Goal: Task Accomplishment & Management: Complete application form

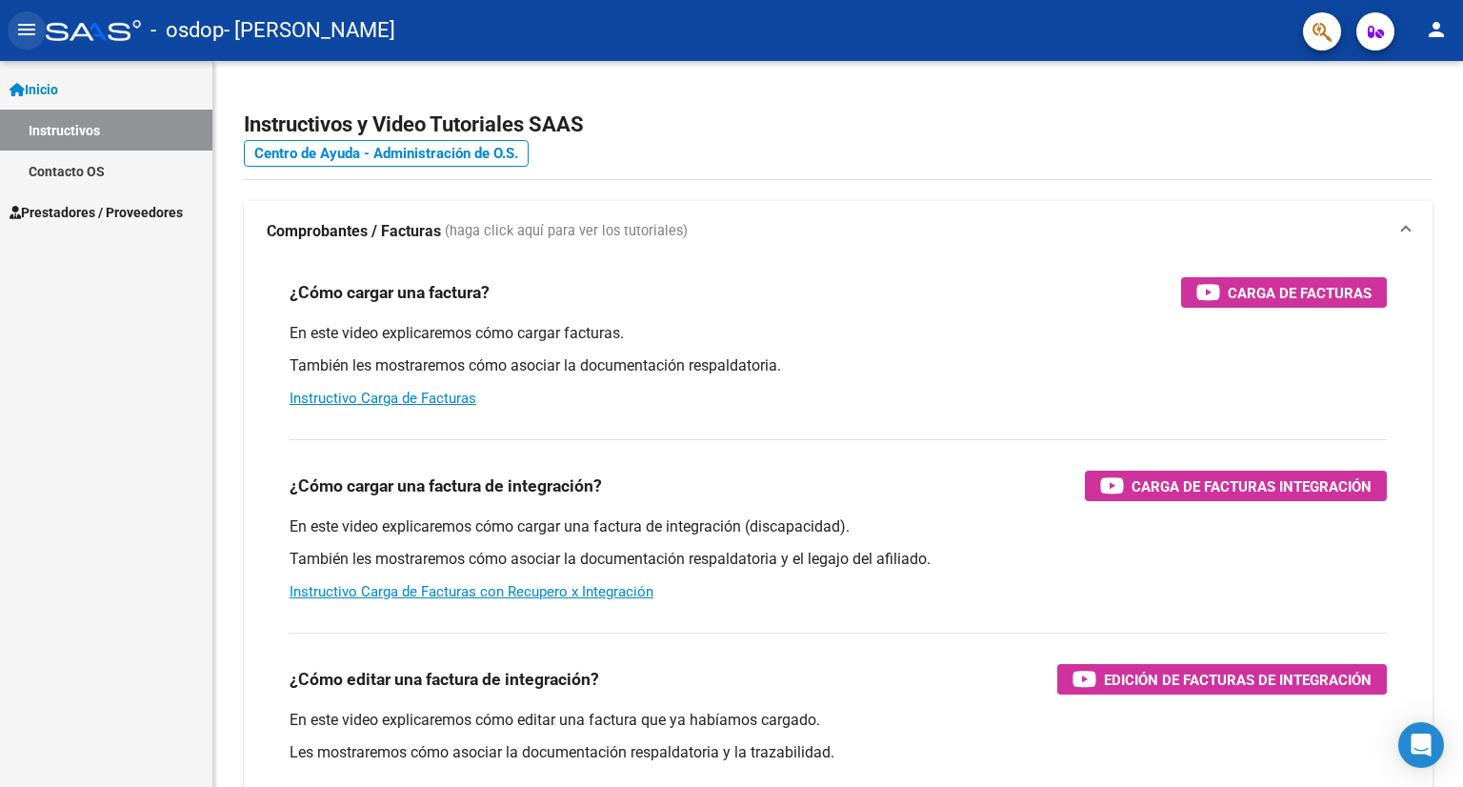
click at [35, 36] on mat-icon "menu" at bounding box center [26, 29] width 23 height 23
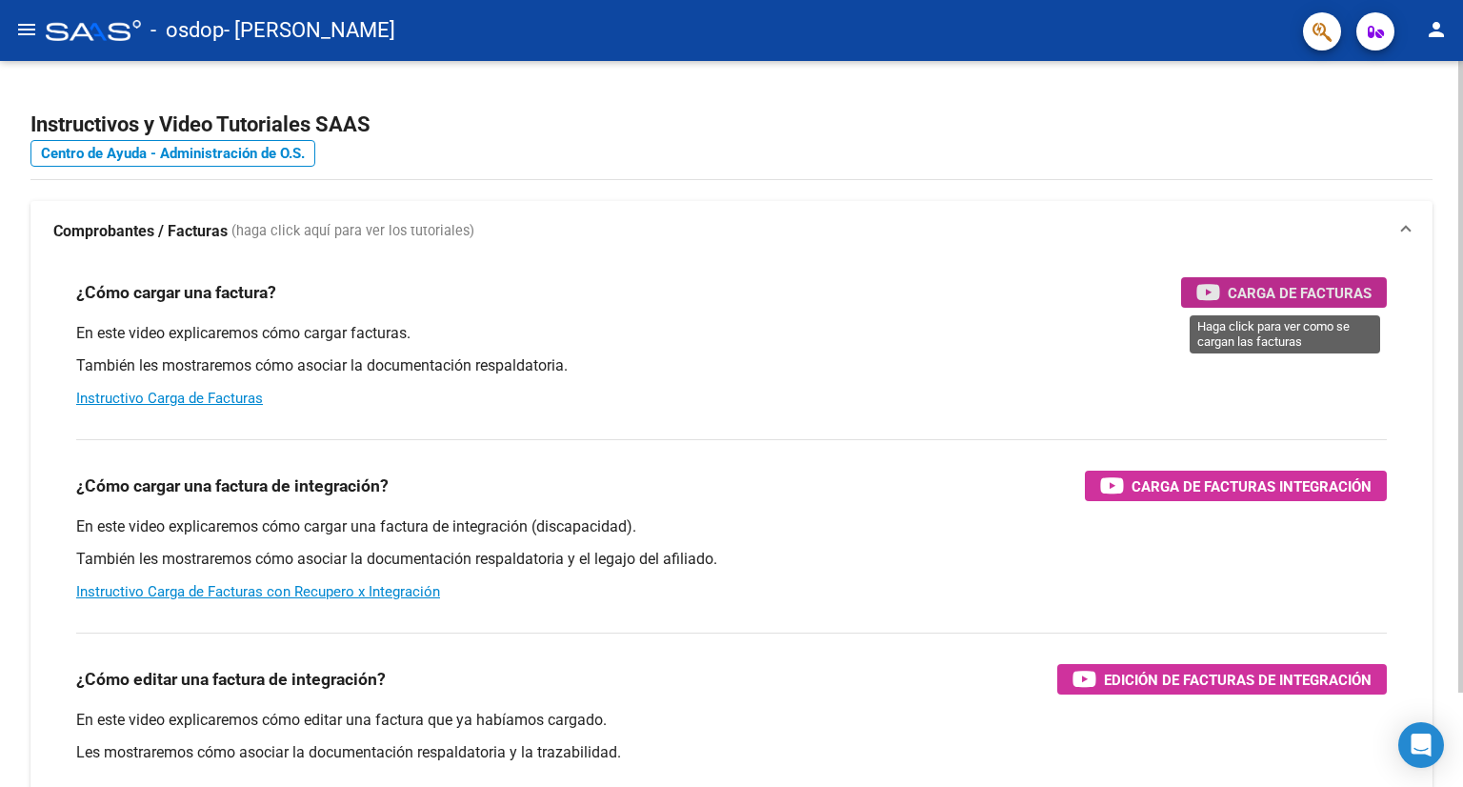
click at [1279, 292] on span "Carga de Facturas" at bounding box center [1300, 293] width 144 height 24
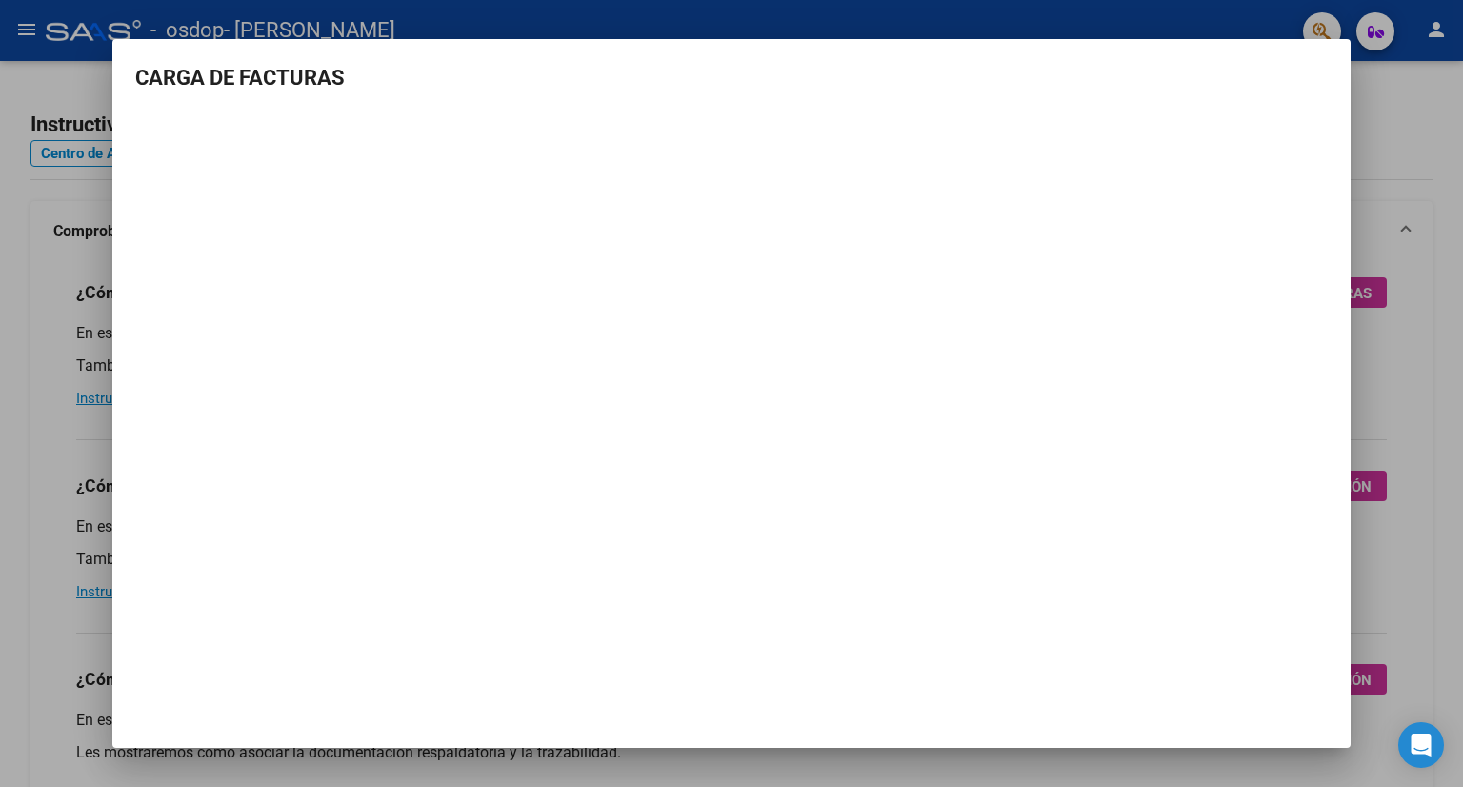
click at [1401, 187] on div at bounding box center [731, 393] width 1463 height 787
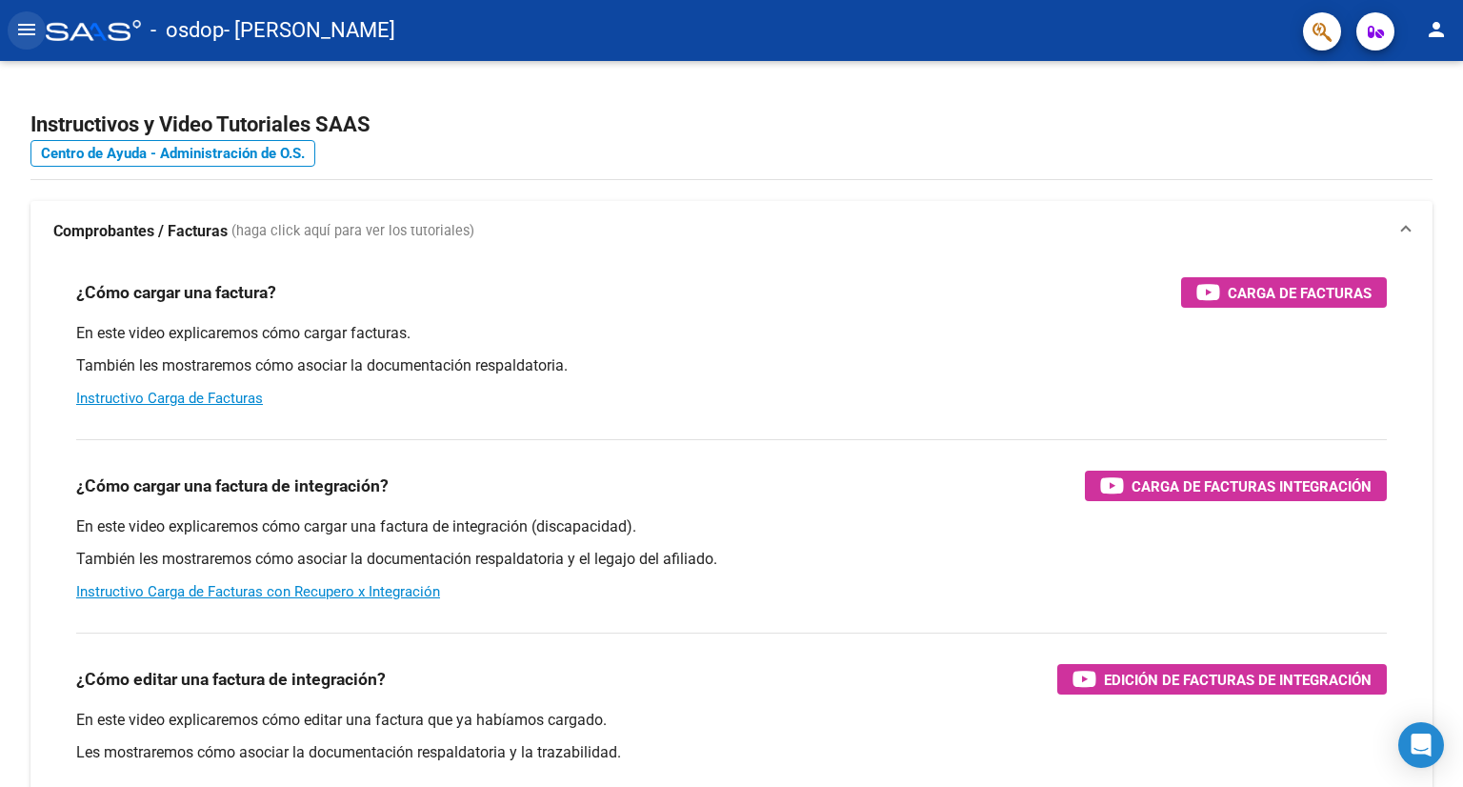
click at [26, 35] on mat-icon "menu" at bounding box center [26, 29] width 23 height 23
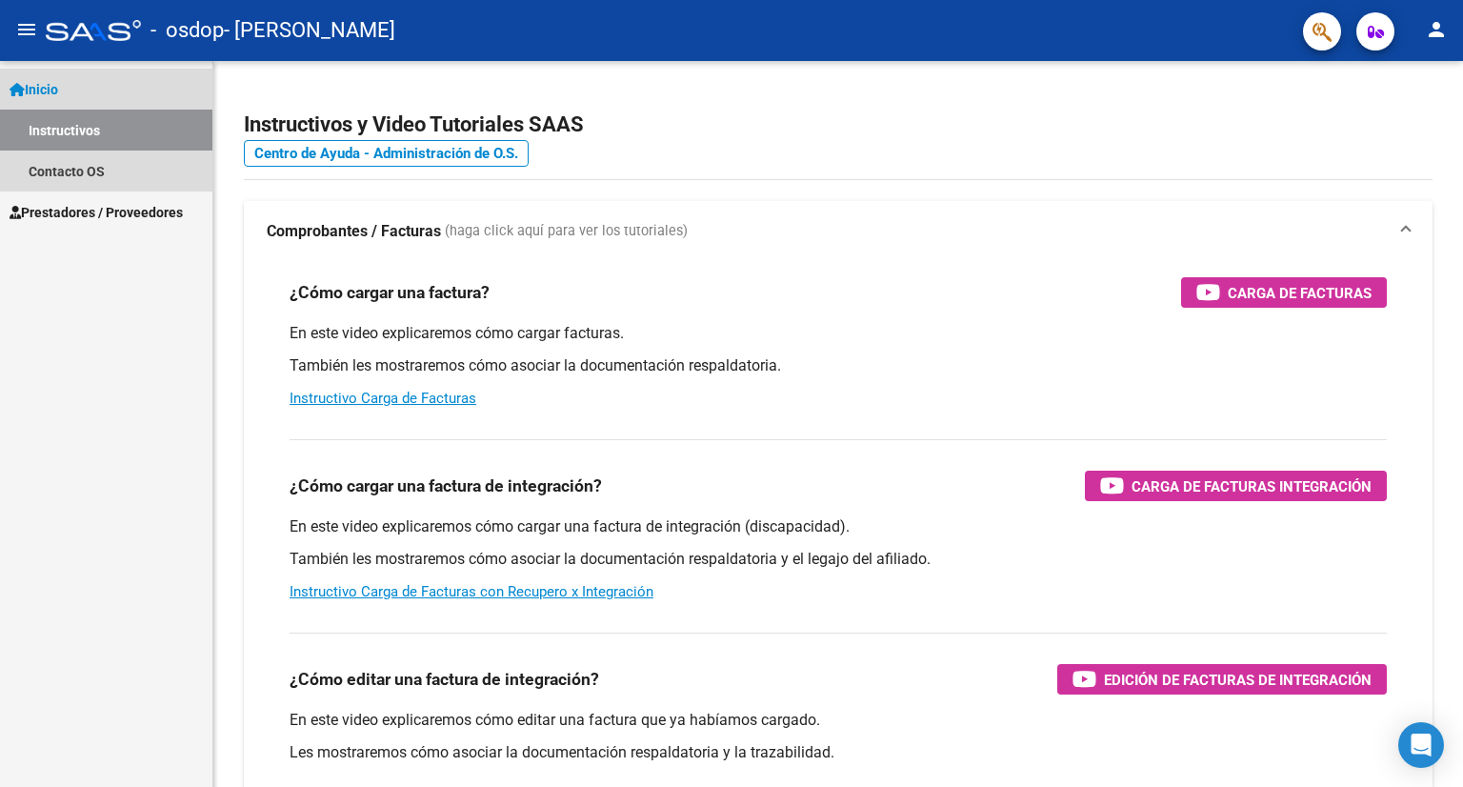
click at [58, 96] on span "Inicio" at bounding box center [34, 89] width 49 height 21
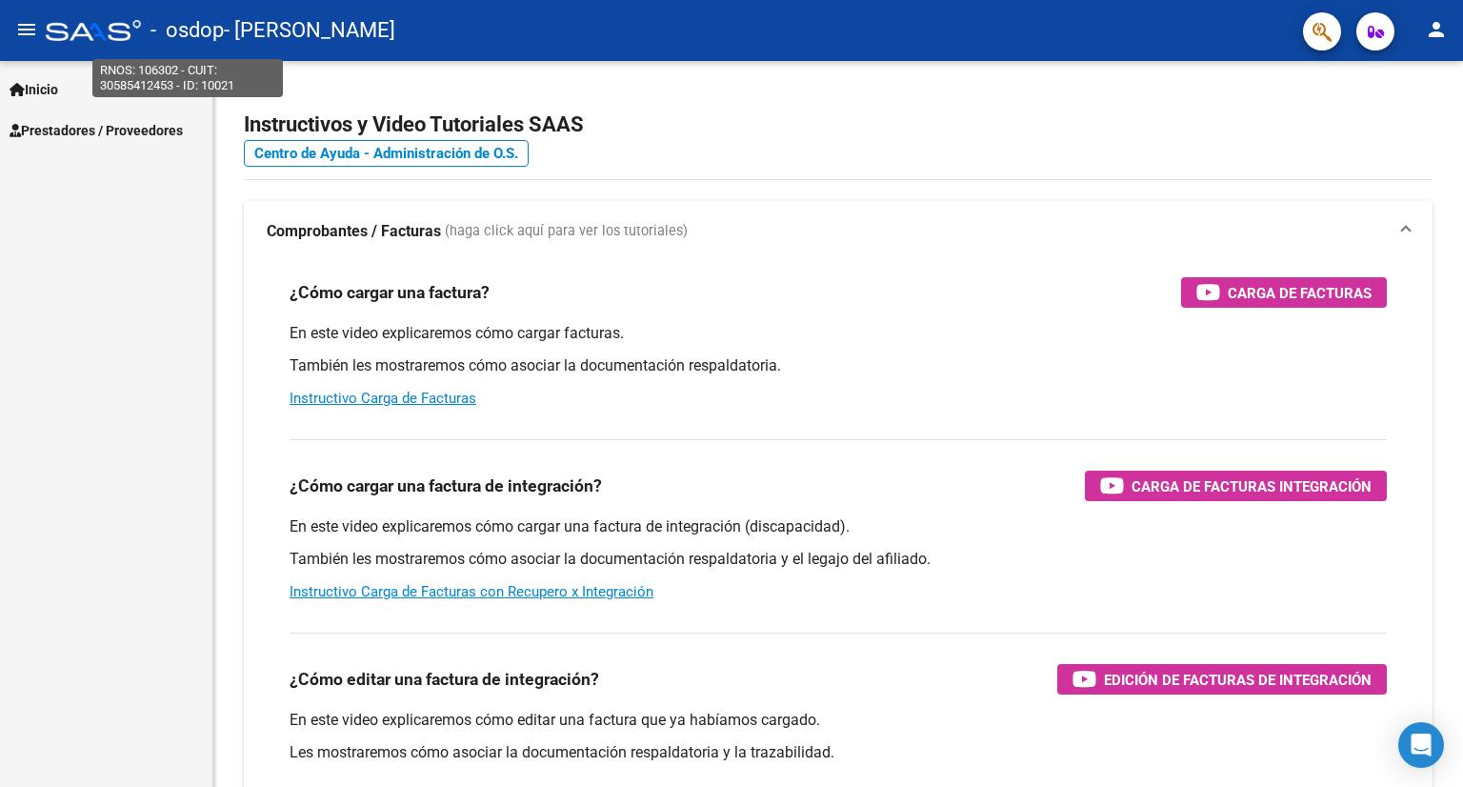
click at [191, 32] on span "- osdop" at bounding box center [187, 31] width 73 height 42
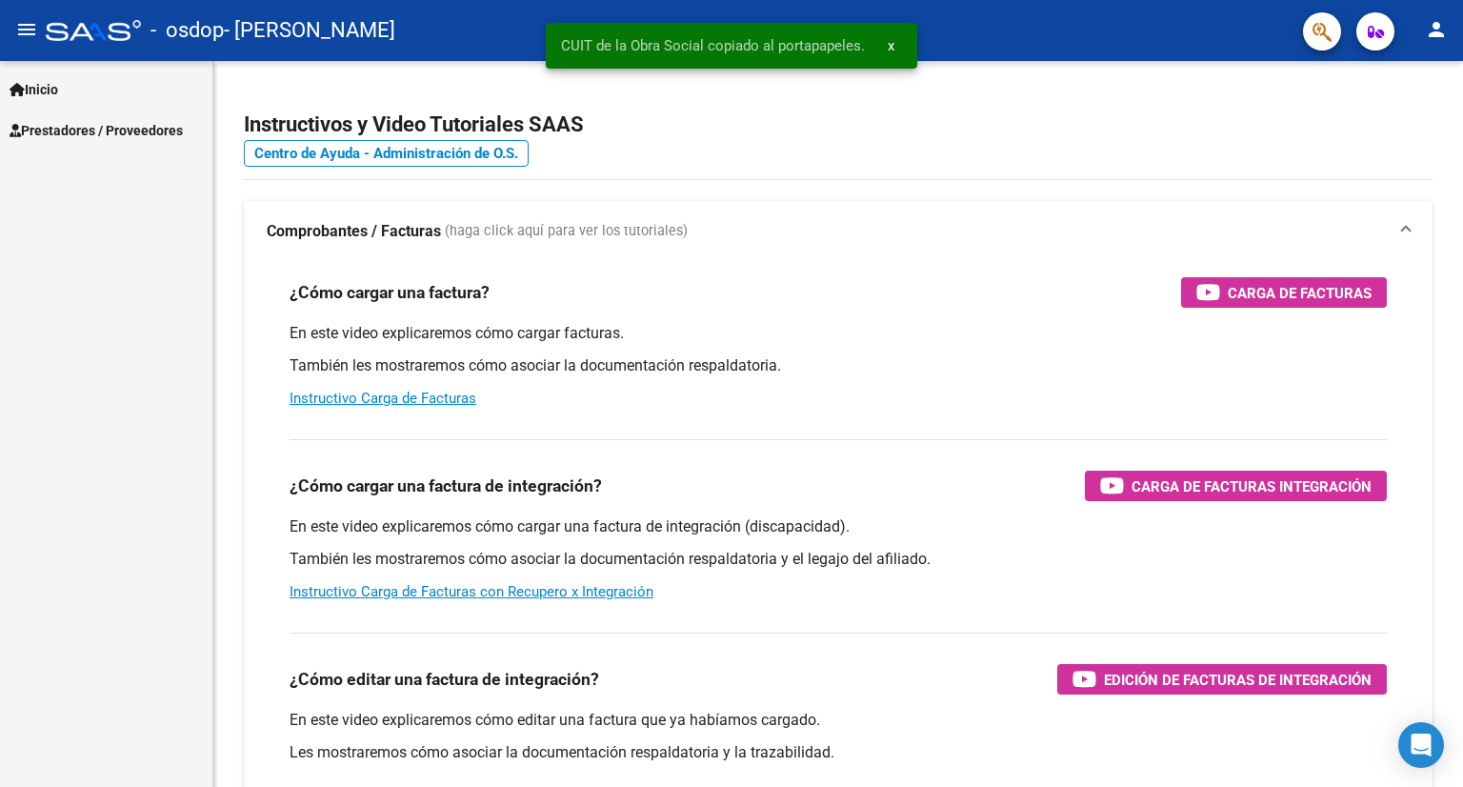
click at [109, 29] on div at bounding box center [93, 30] width 95 height 21
click at [1449, 32] on button "person" at bounding box center [1437, 30] width 38 height 38
click at [377, 49] on div at bounding box center [731, 393] width 1463 height 787
click at [22, 23] on mat-icon "menu" at bounding box center [26, 29] width 23 height 23
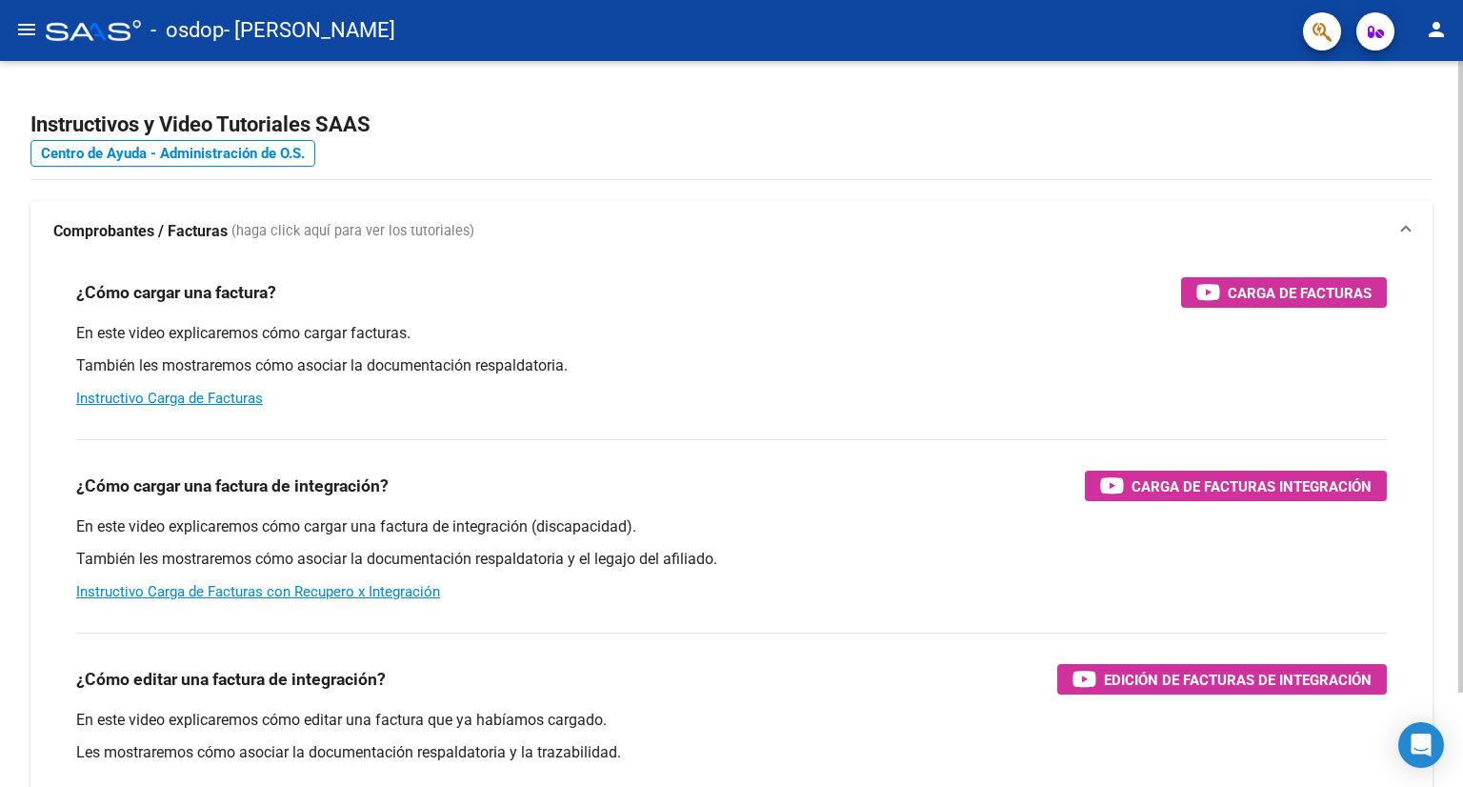
click at [467, 131] on h2 "Instructivos y Video Tutoriales SAAS" at bounding box center [731, 125] width 1402 height 36
click at [0, 32] on mat-toolbar "menu - osdop - [PERSON_NAME] person" at bounding box center [731, 30] width 1463 height 61
click at [23, 47] on button "menu" at bounding box center [27, 30] width 38 height 38
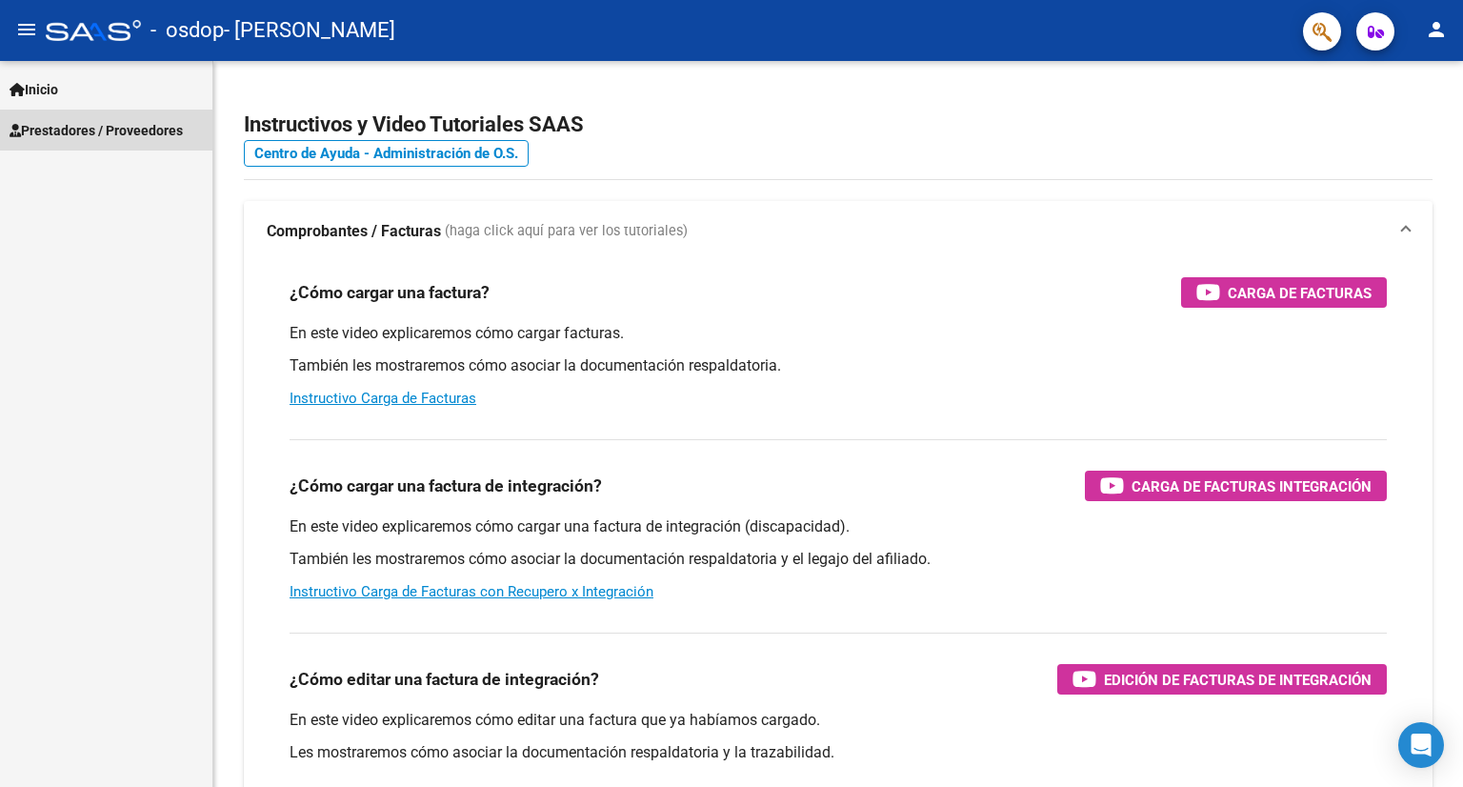
click at [81, 124] on span "Prestadores / Proveedores" at bounding box center [96, 130] width 173 height 21
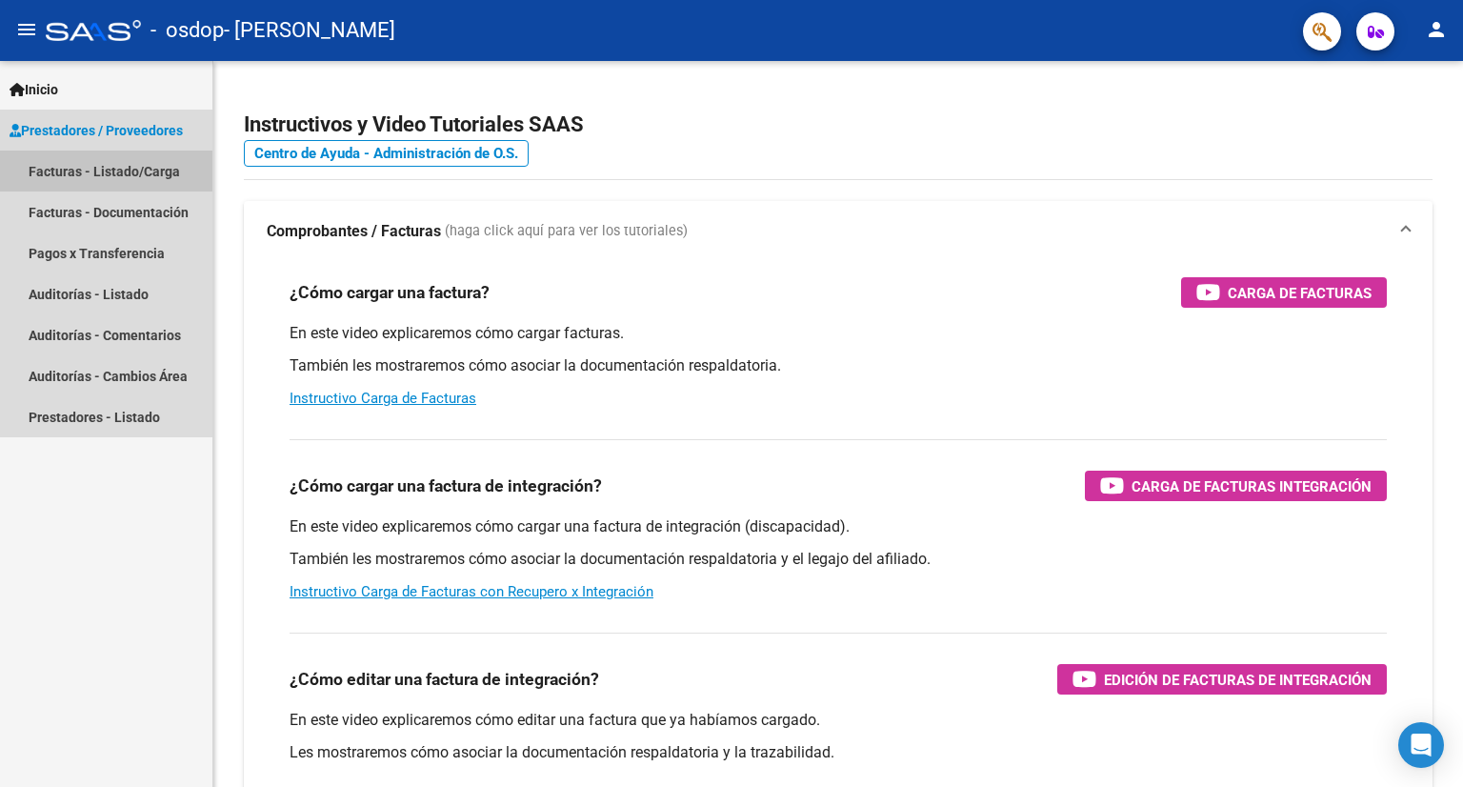
click at [88, 165] on link "Facturas - Listado/Carga" at bounding box center [106, 171] width 212 height 41
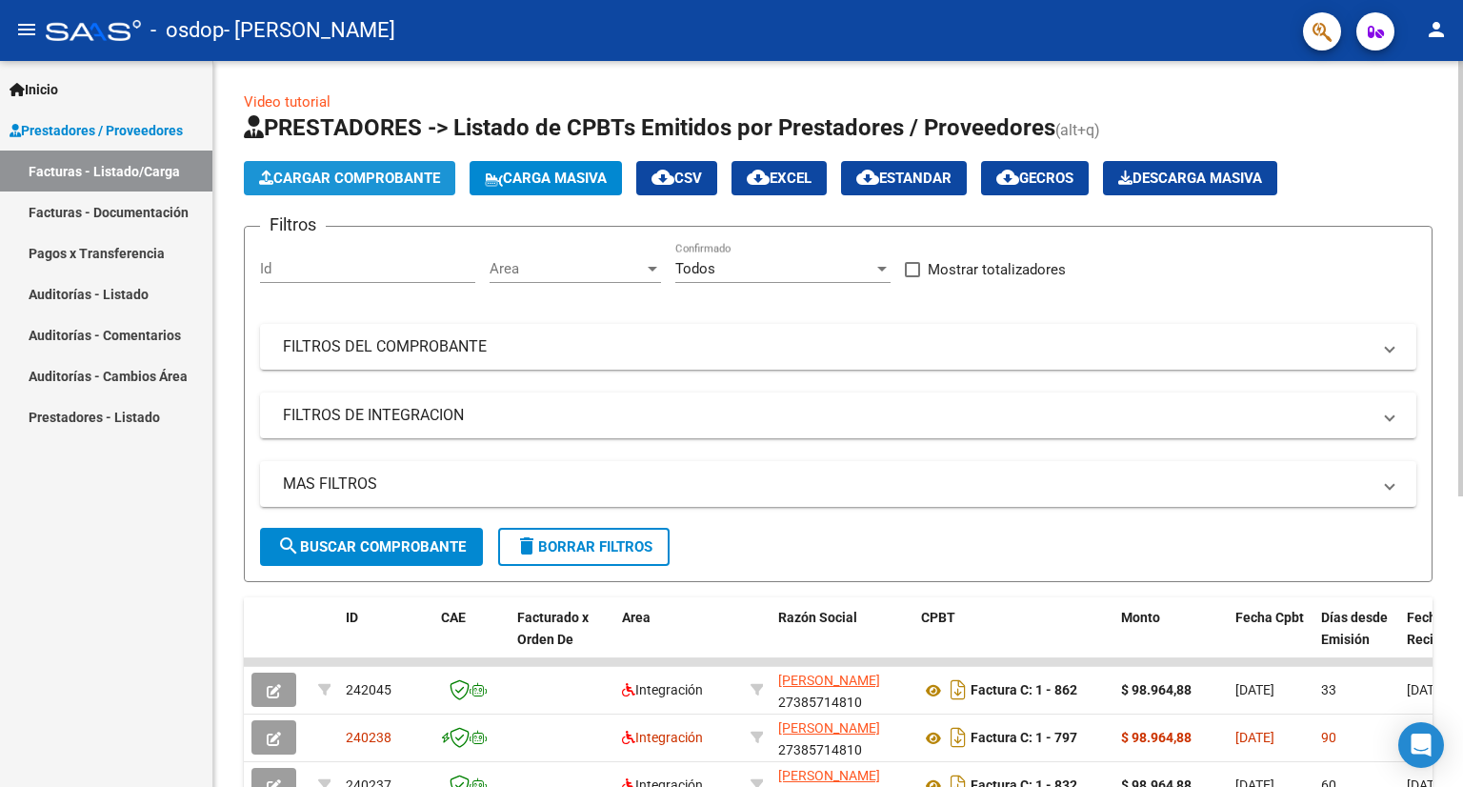
click at [382, 188] on button "Cargar Comprobante" at bounding box center [349, 178] width 211 height 34
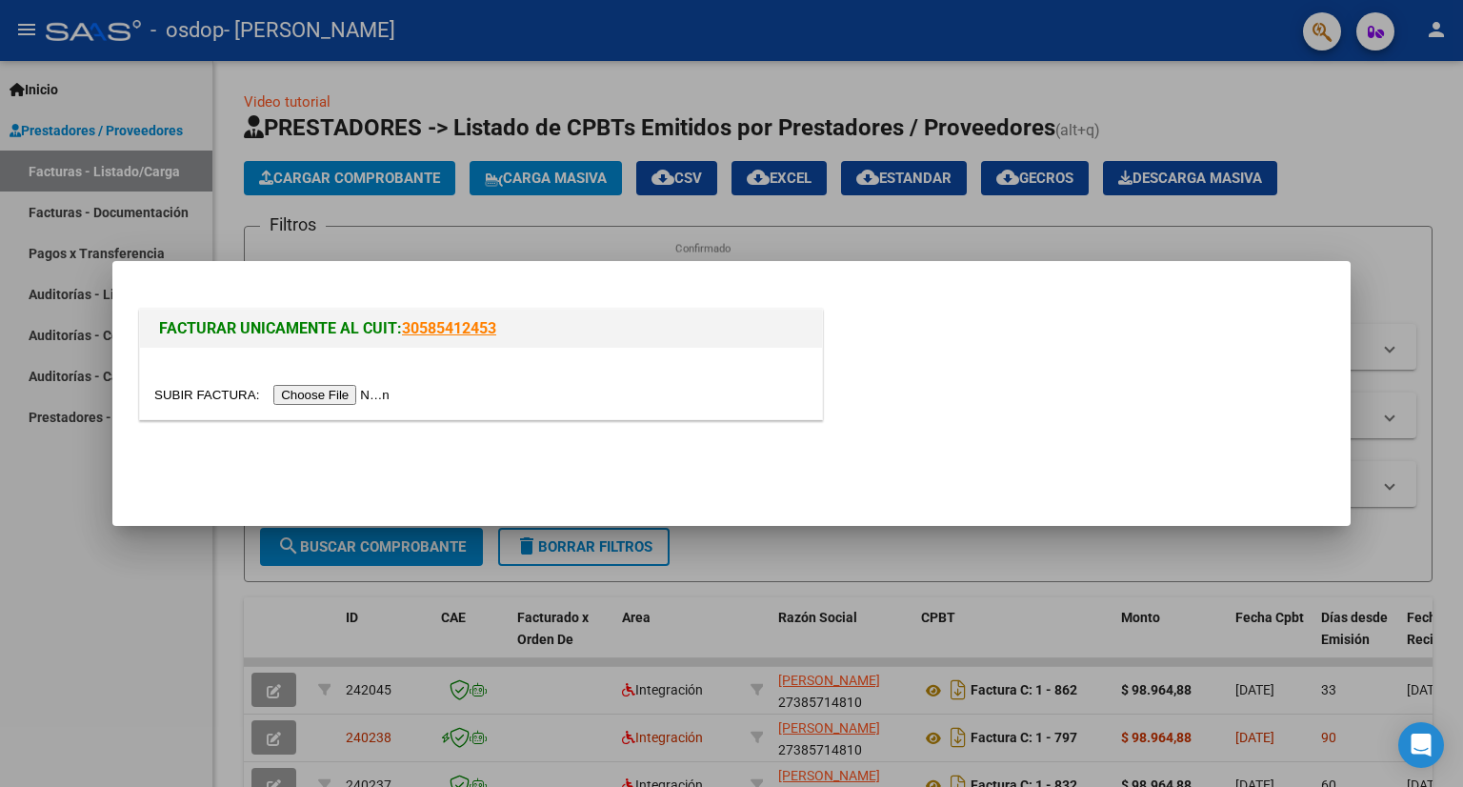
click at [336, 400] on input "file" at bounding box center [274, 395] width 241 height 20
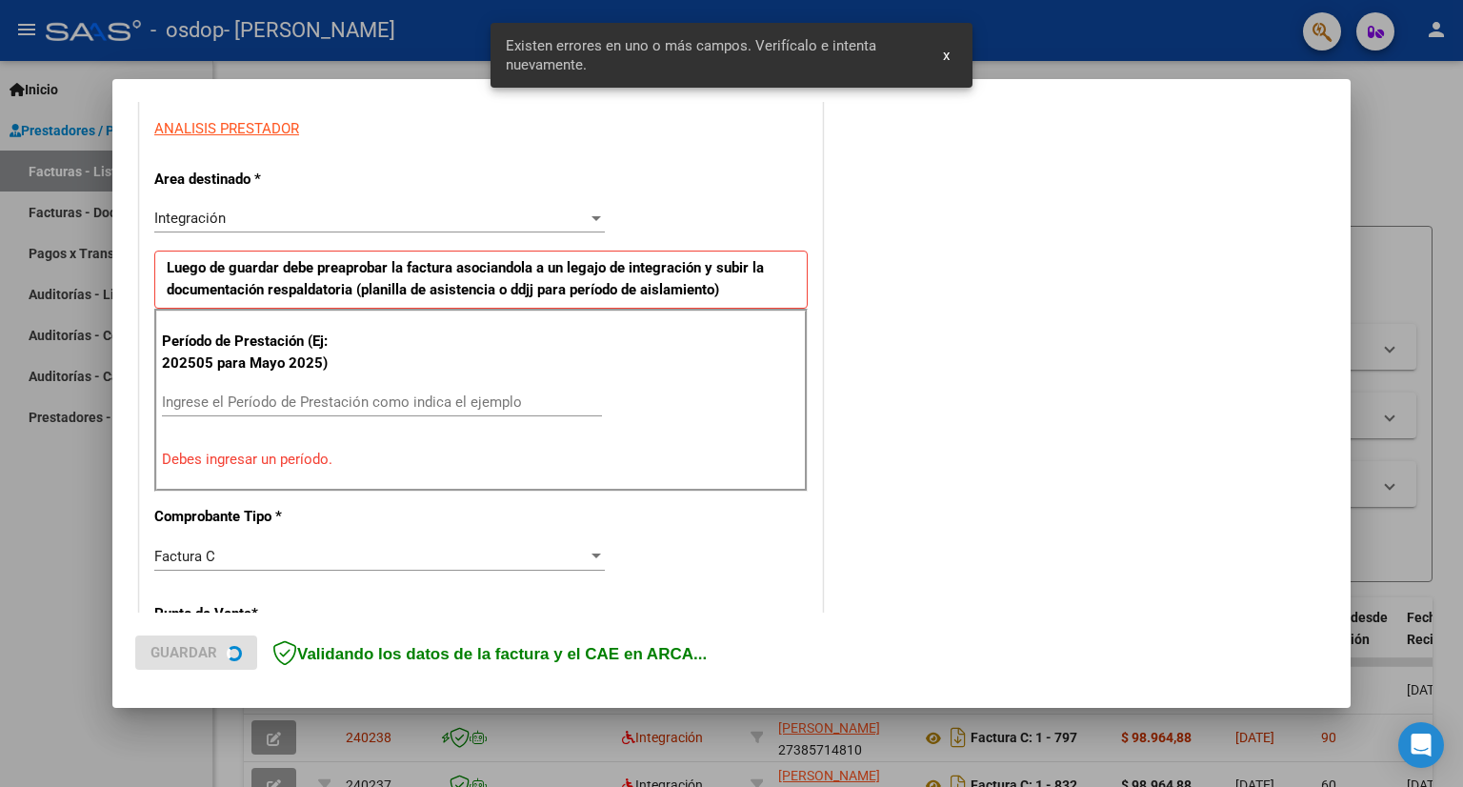
scroll to position [370, 0]
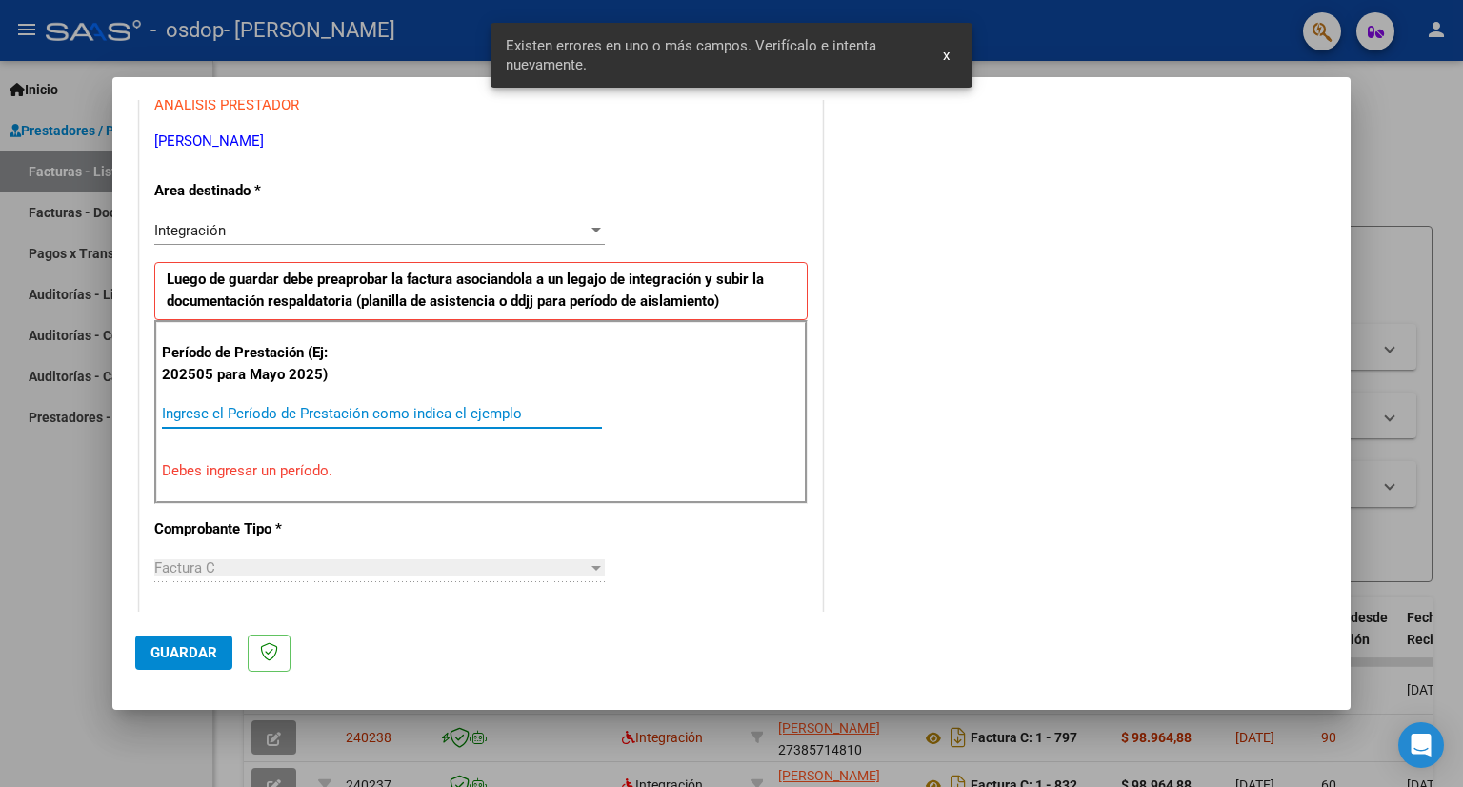
click at [419, 411] on input "Ingrese el Período de Prestación como indica el ejemplo" at bounding box center [382, 413] width 440 height 17
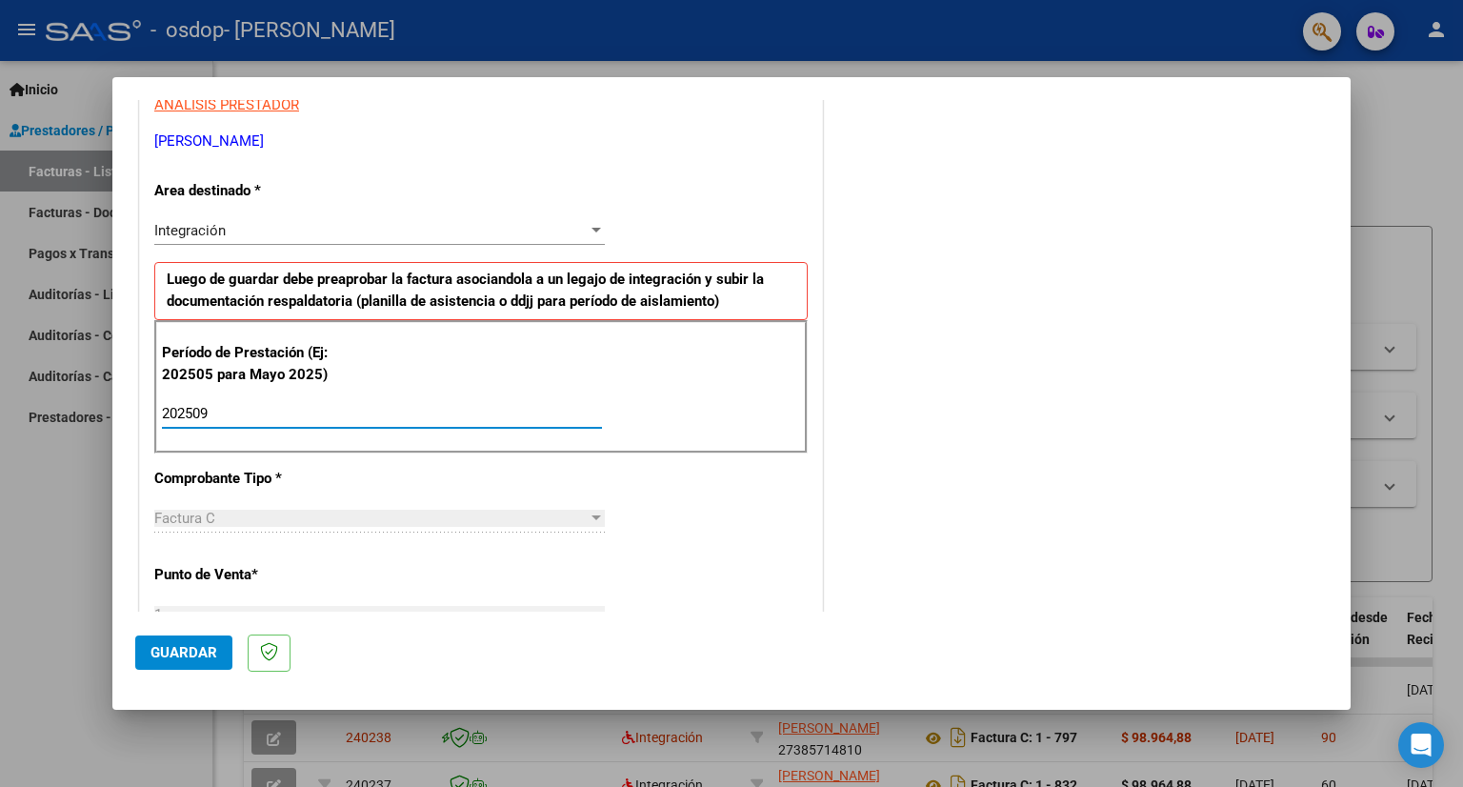
type input "202509"
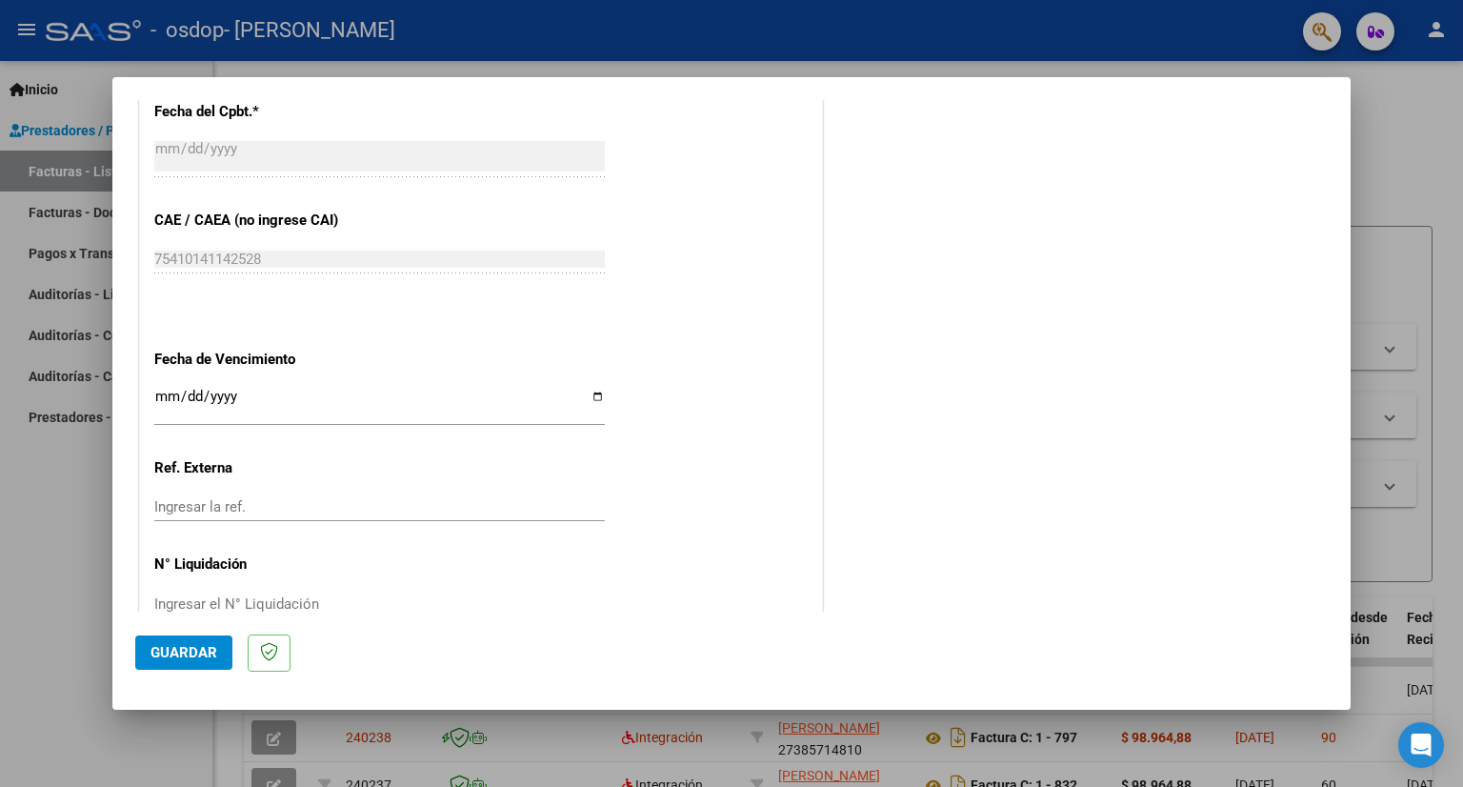
scroll to position [1162, 0]
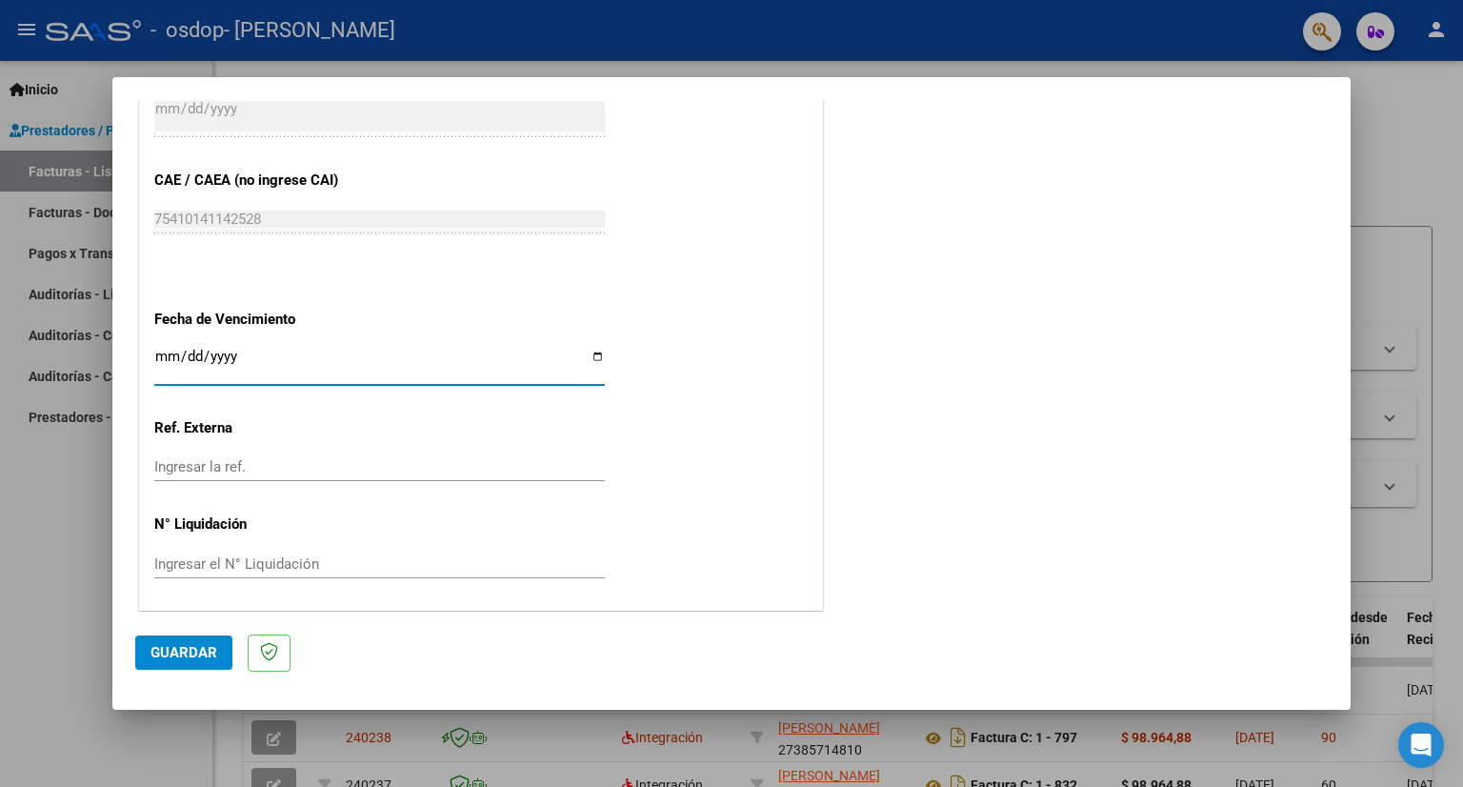
click at [162, 360] on input "Ingresar la fecha" at bounding box center [379, 364] width 451 height 30
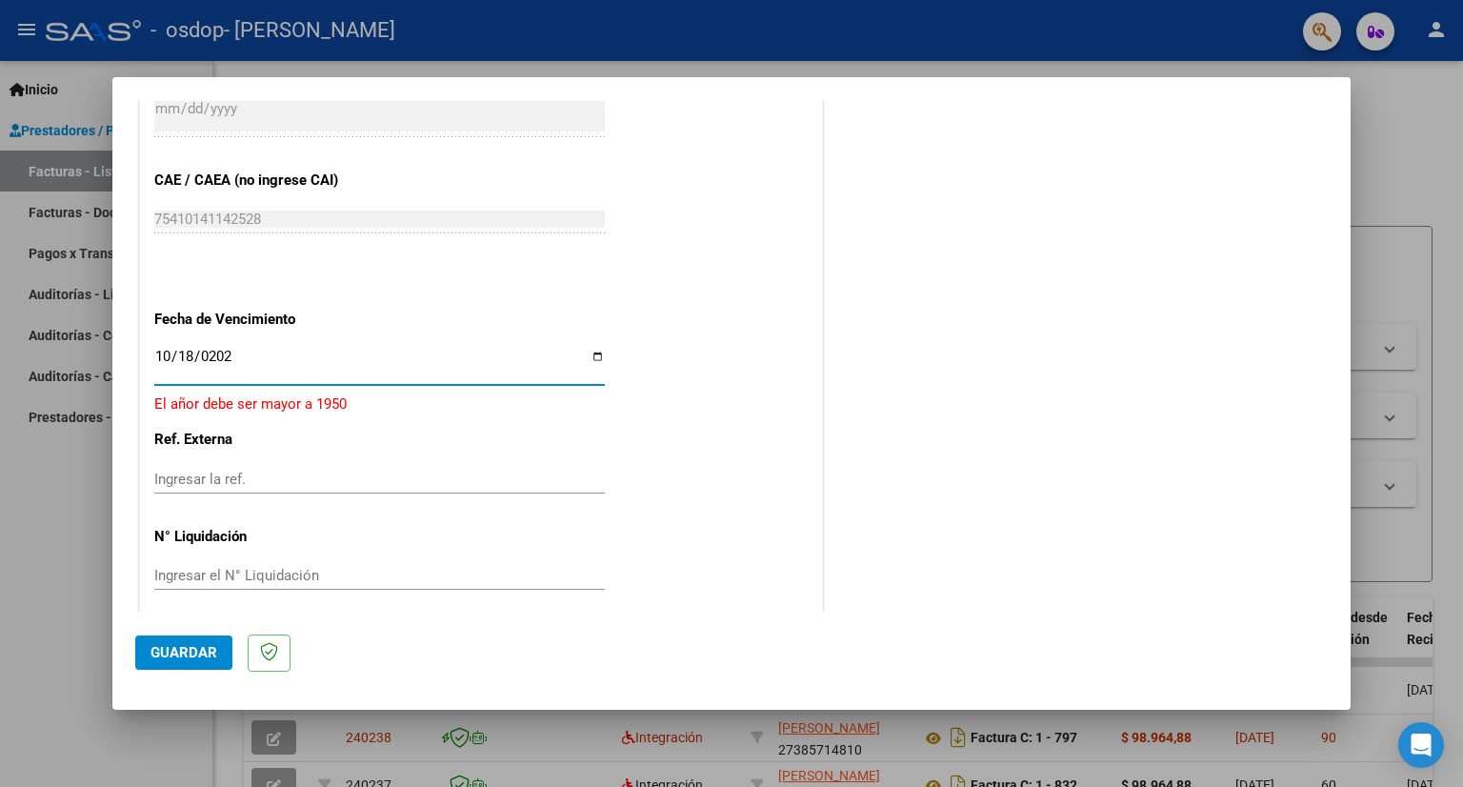
type input "[DATE]"
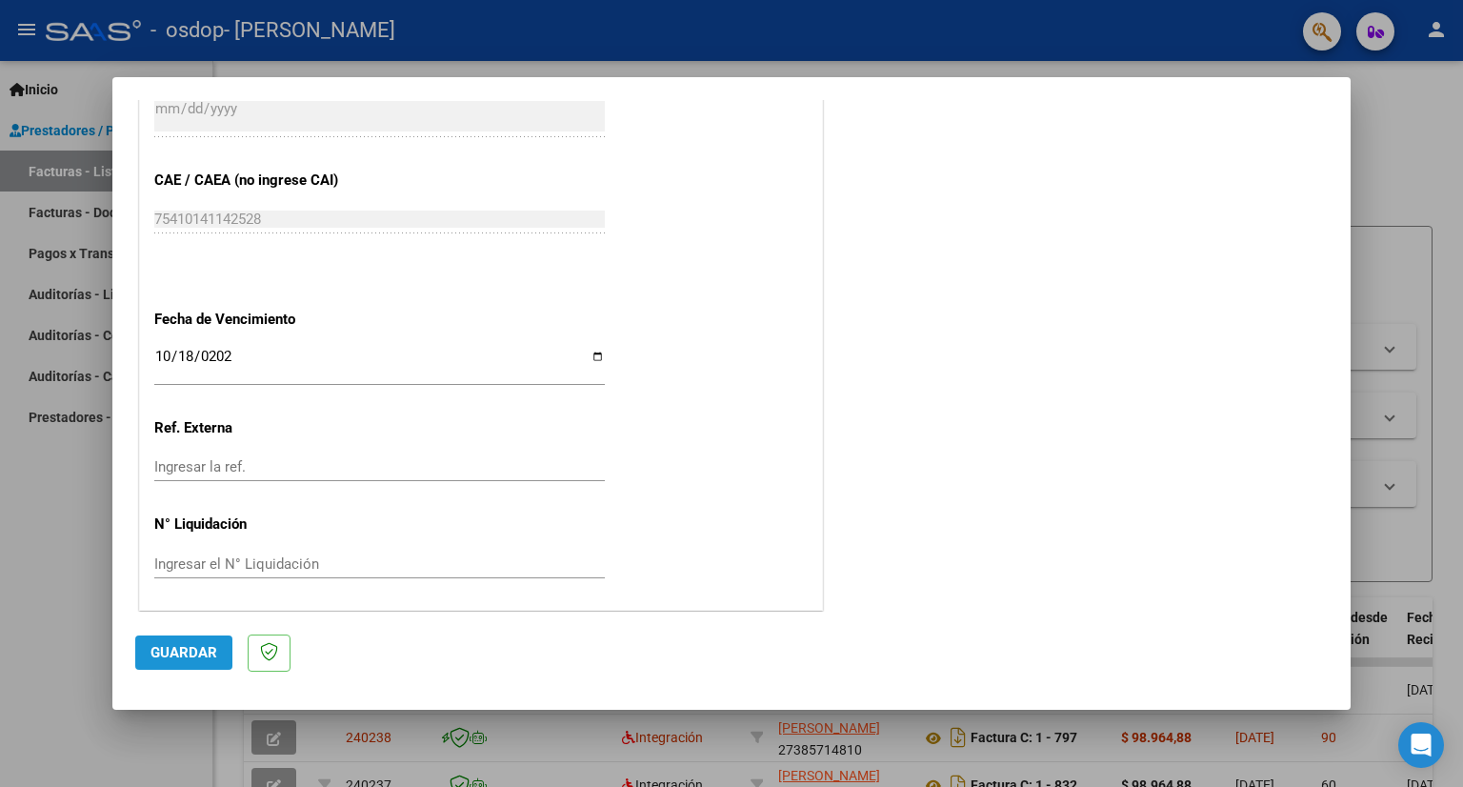
click at [183, 641] on button "Guardar" at bounding box center [183, 652] width 97 height 34
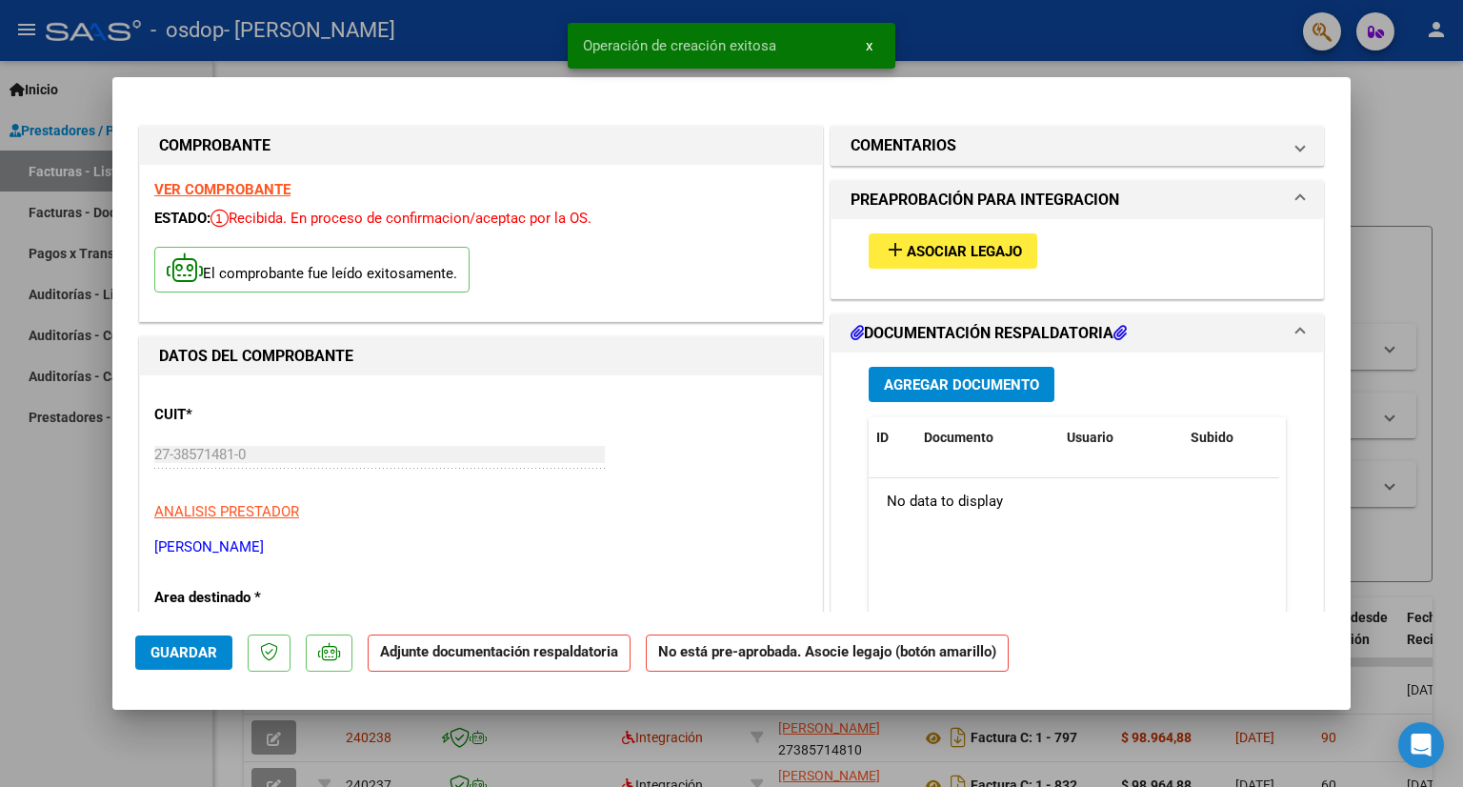
click at [913, 249] on span "Asociar Legajo" at bounding box center [964, 251] width 115 height 17
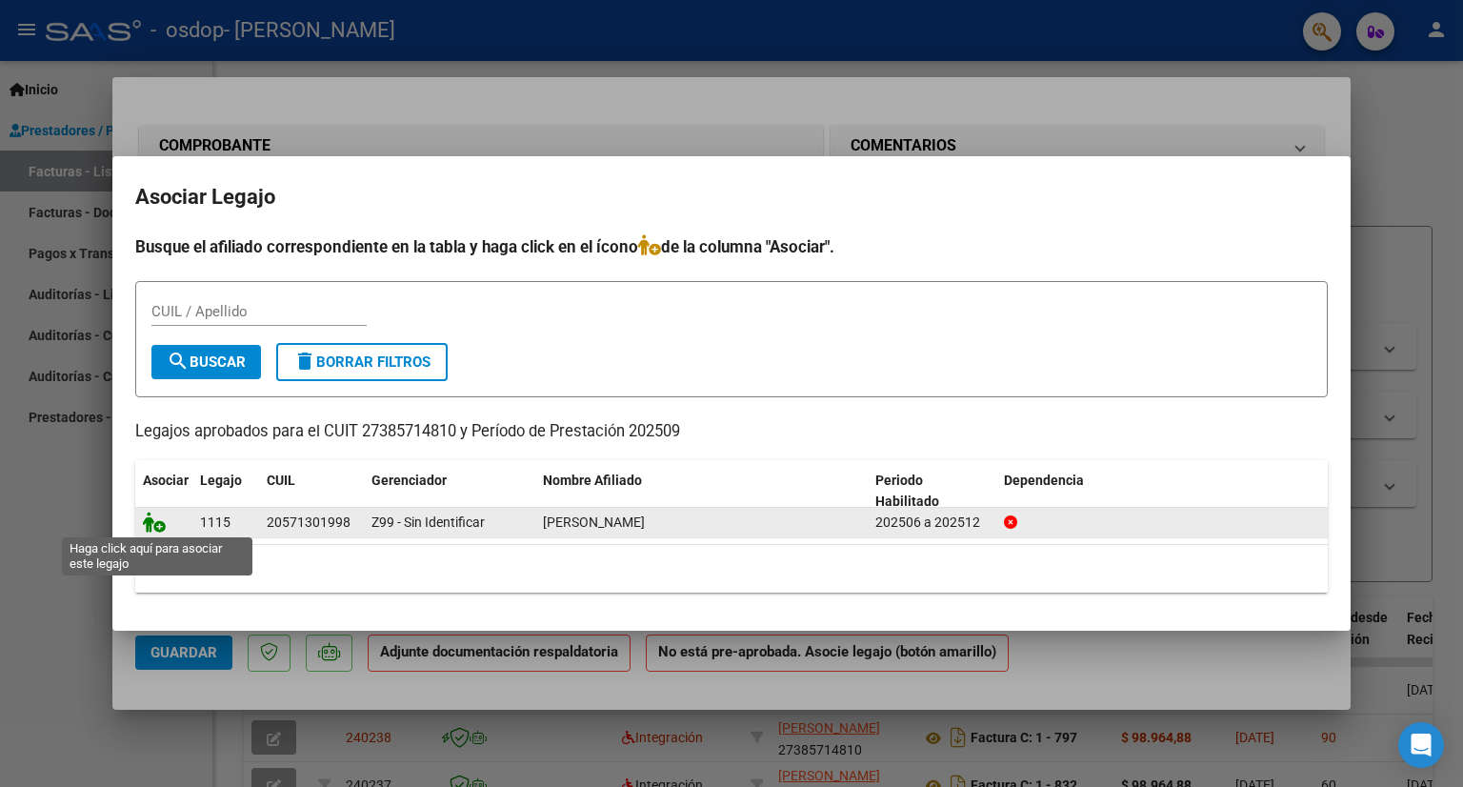
click at [146, 522] on icon at bounding box center [154, 522] width 23 height 21
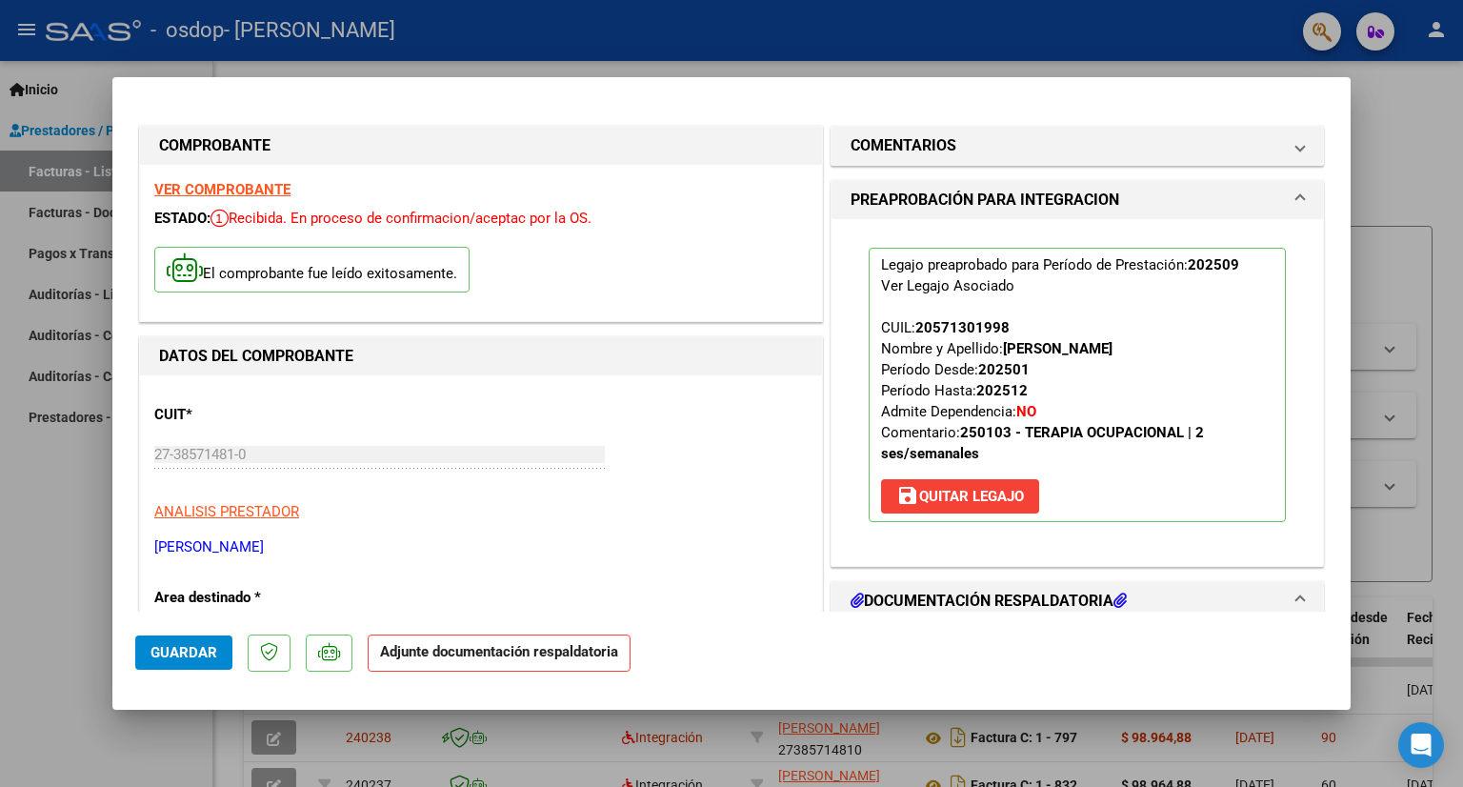
scroll to position [267, 0]
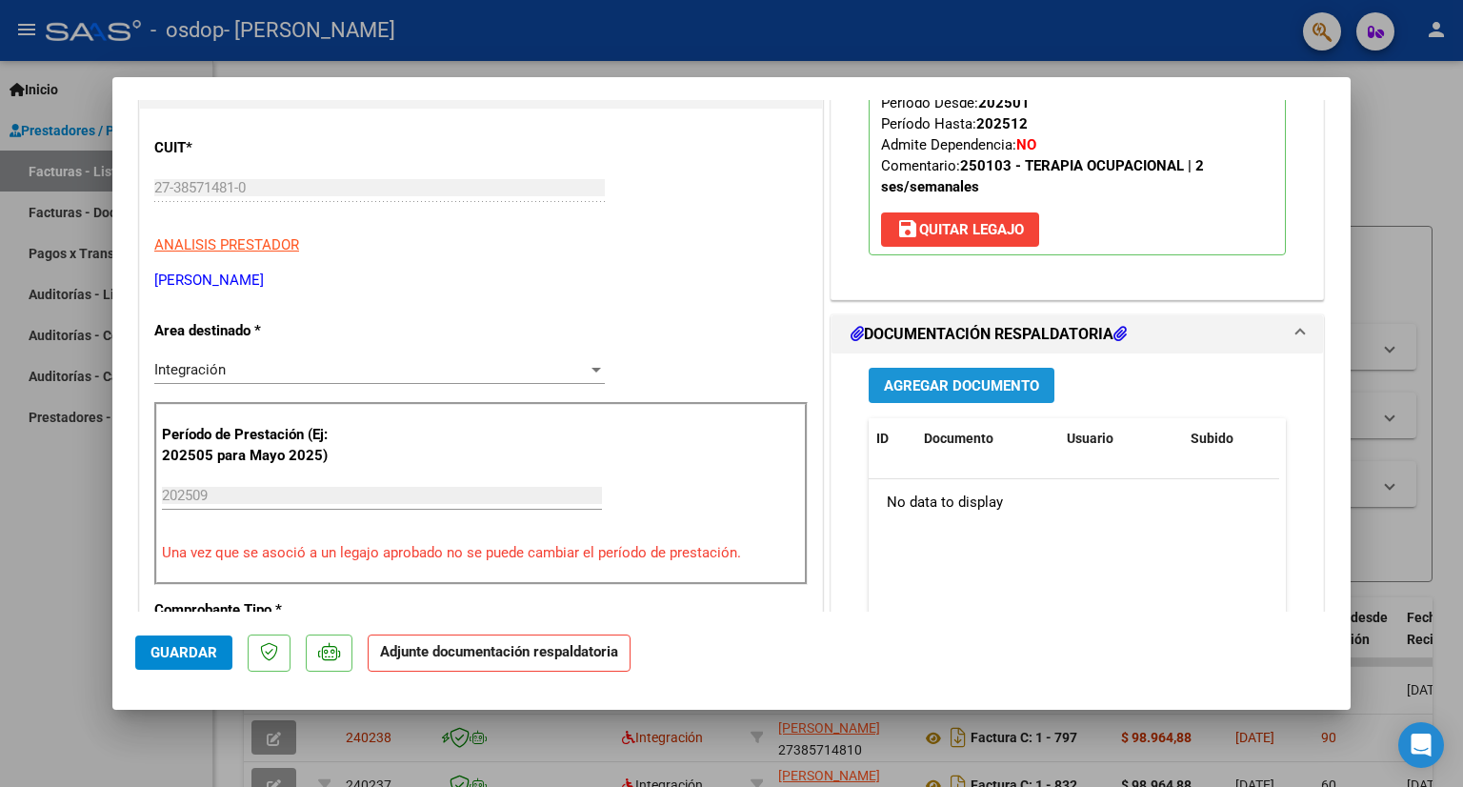
click at [967, 386] on span "Agregar Documento" at bounding box center [961, 385] width 155 height 17
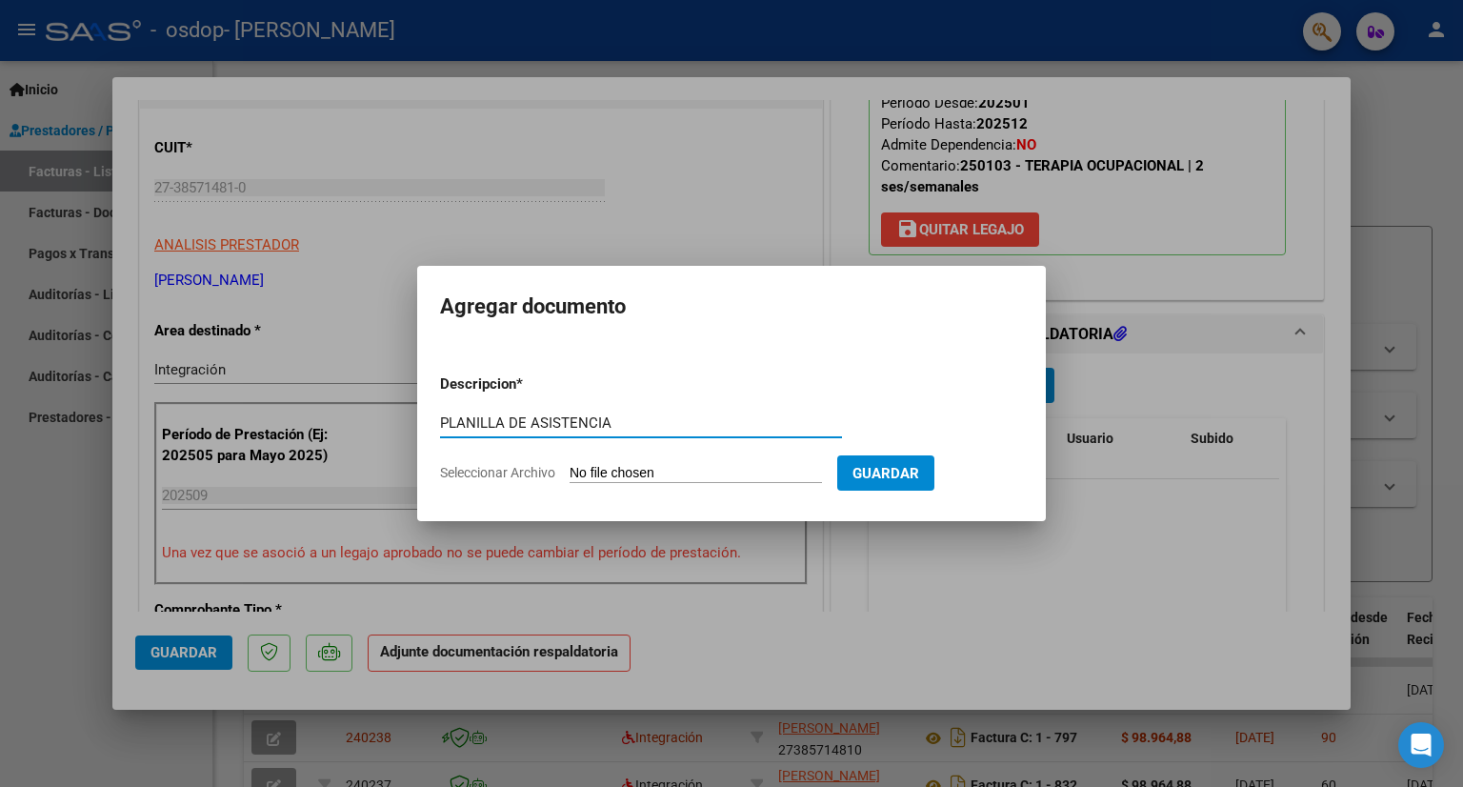
type input "PLANILLA DE ASISTENCIA"
click at [643, 472] on input "Seleccionar Archivo" at bounding box center [696, 474] width 252 height 18
type input "C:\fakepath\Image to PDF [DATE] 17.53.40.pdf"
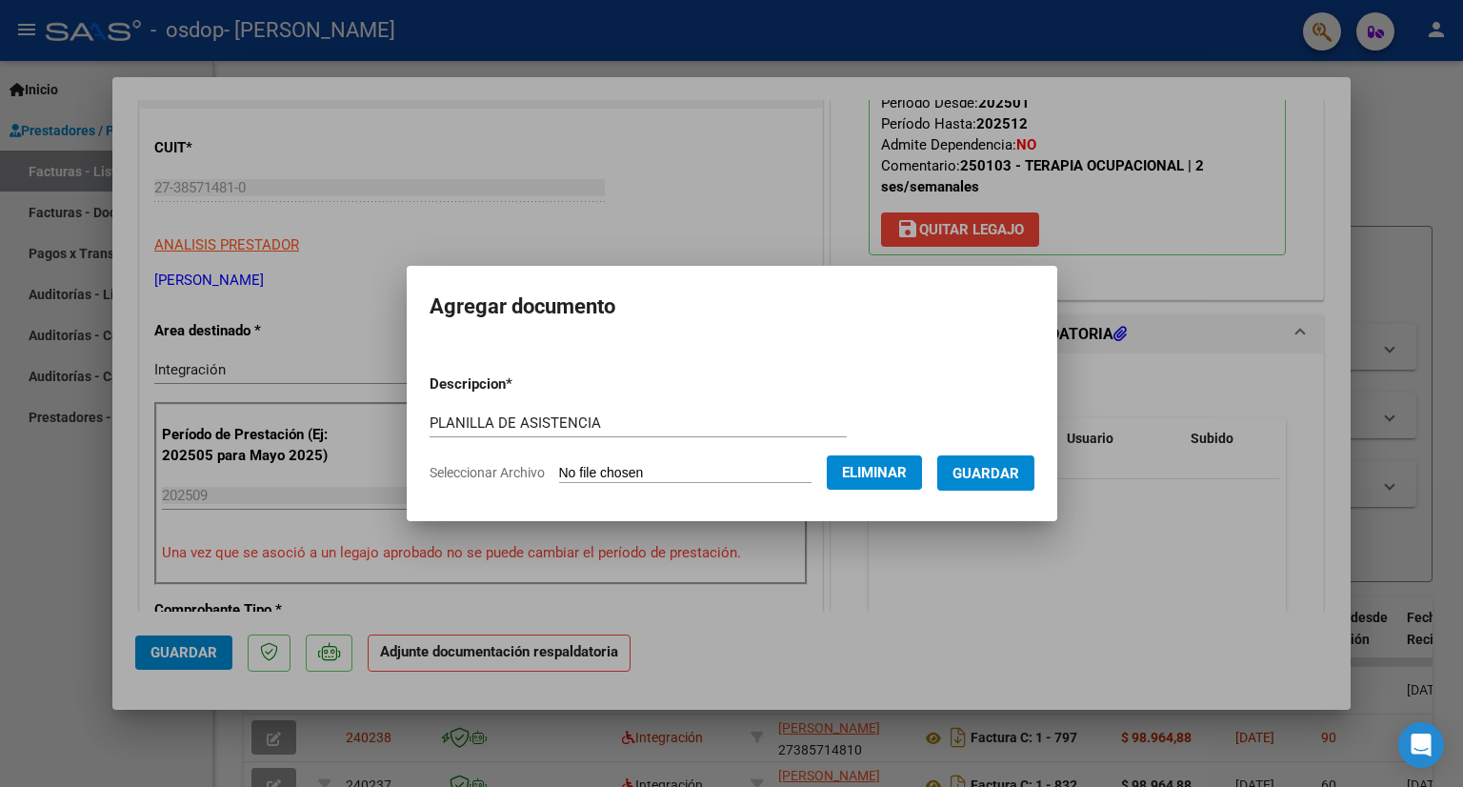
click at [981, 473] on span "Guardar" at bounding box center [986, 473] width 67 height 17
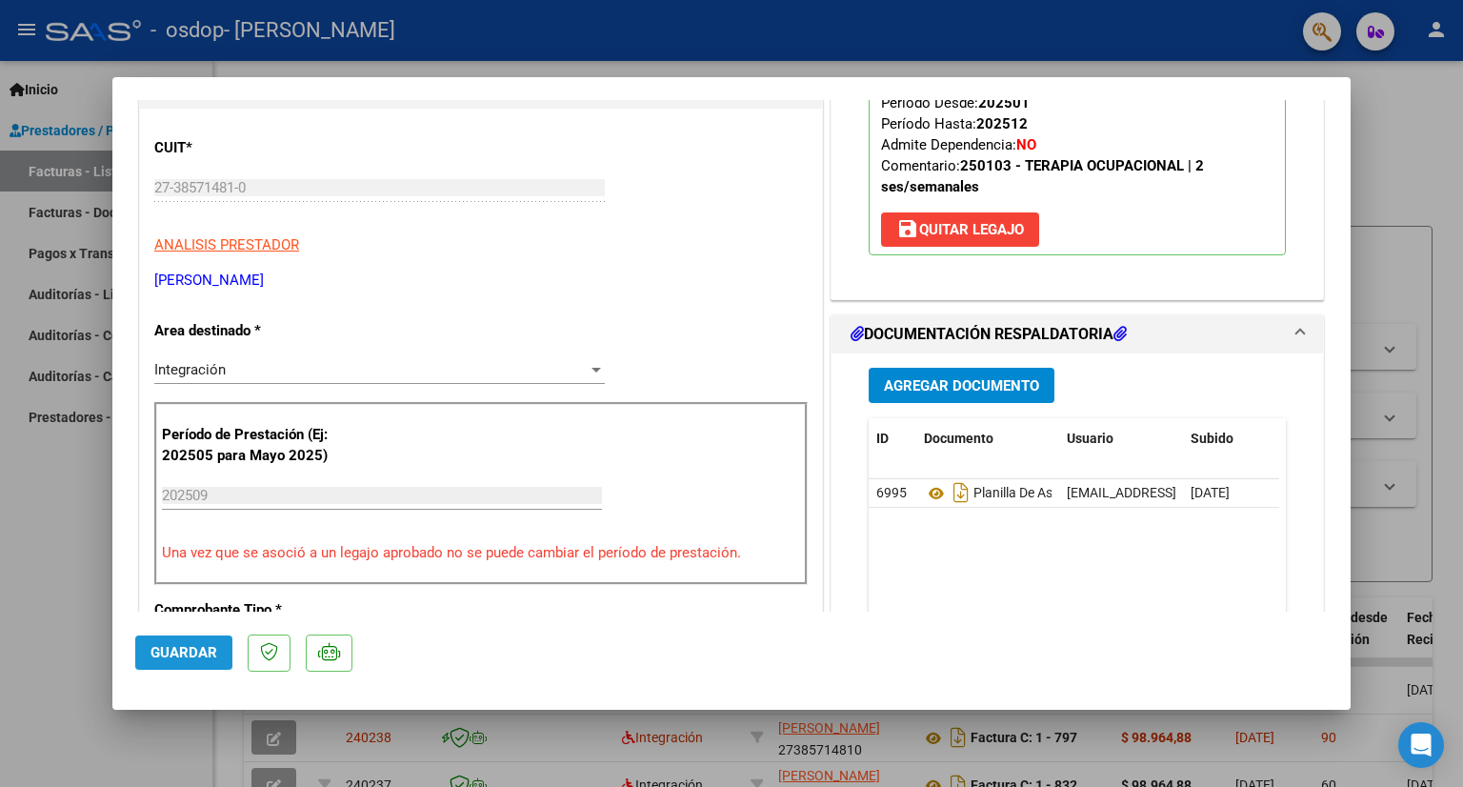
click at [194, 657] on span "Guardar" at bounding box center [184, 652] width 67 height 17
